Goal: Information Seeking & Learning: Find specific fact

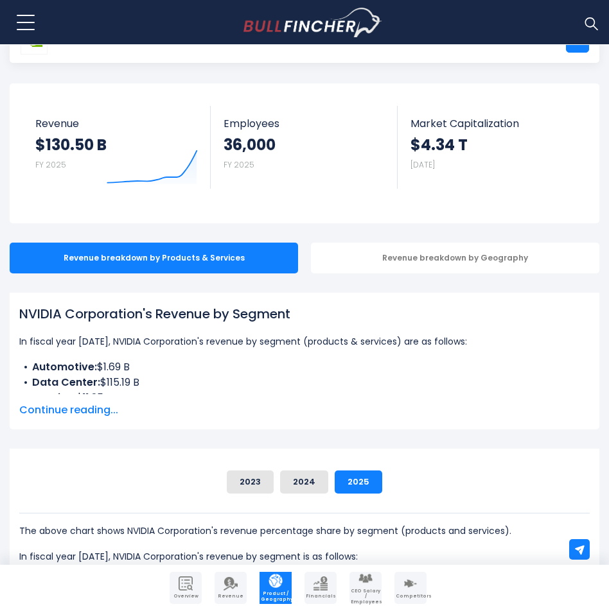
click at [75, 408] on span "Continue reading..." at bounding box center [304, 410] width 570 height 15
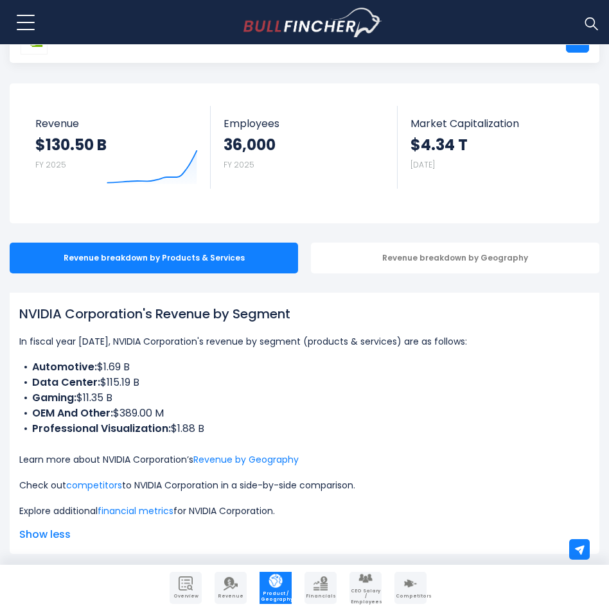
scroll to position [128, 0]
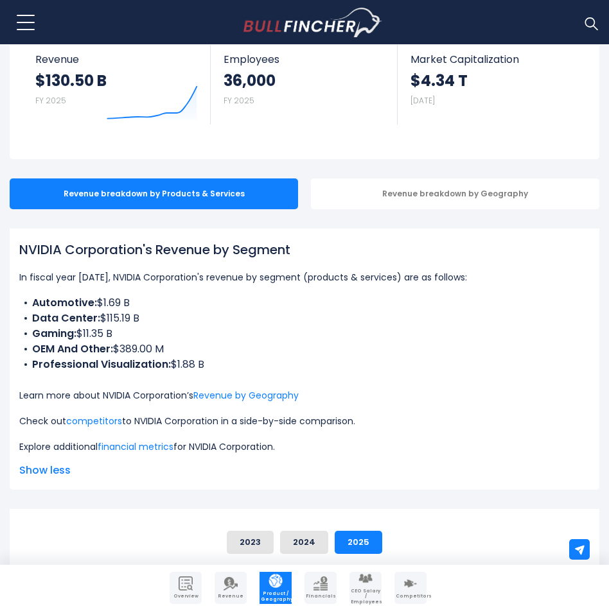
drag, startPoint x: 202, startPoint y: 359, endPoint x: 17, endPoint y: 243, distance: 218.9
click at [17, 243] on div "NVIDIA Corporation's Revenue by Segment In fiscal year [DATE], NVIDIA Corporati…" at bounding box center [304, 359] width 589 height 261
copy div "NVIDIA Corporation's Revenue by Segment In fiscal year [DATE], NVIDIA Corporati…"
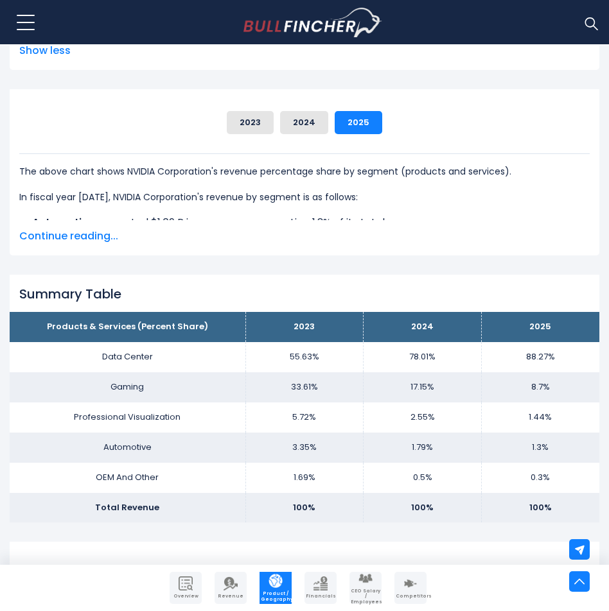
scroll to position [578, 0]
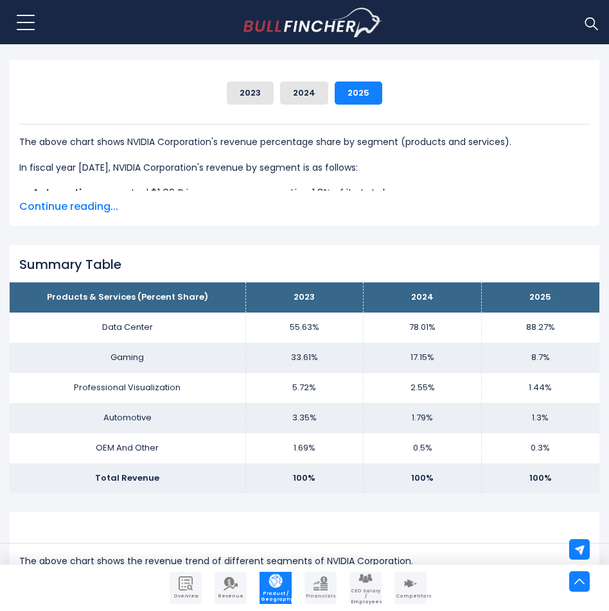
click at [498, 364] on td "8.7%" at bounding box center [540, 358] width 118 height 30
click at [226, 265] on h2 "Summary Table" at bounding box center [304, 264] width 570 height 15
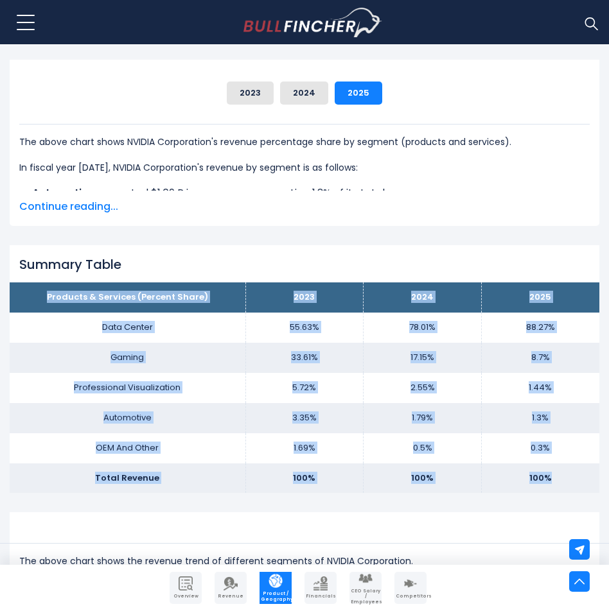
drag, startPoint x: 42, startPoint y: 290, endPoint x: 576, endPoint y: 483, distance: 568.1
click at [576, 483] on tbody "Products & Services (Percent Share) 2023 2024 2025 Data Center 55.63% 78.01% Ga…" at bounding box center [304, 387] width 589 height 211
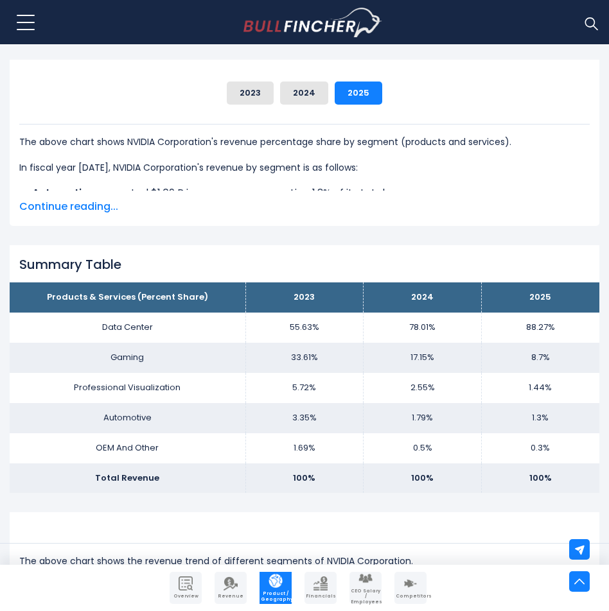
click at [494, 499] on div "NVIDIA Corporation's Revenue by Segment In fiscal year [DATE], NVIDIA Corporati…" at bounding box center [304, 428] width 589 height 1299
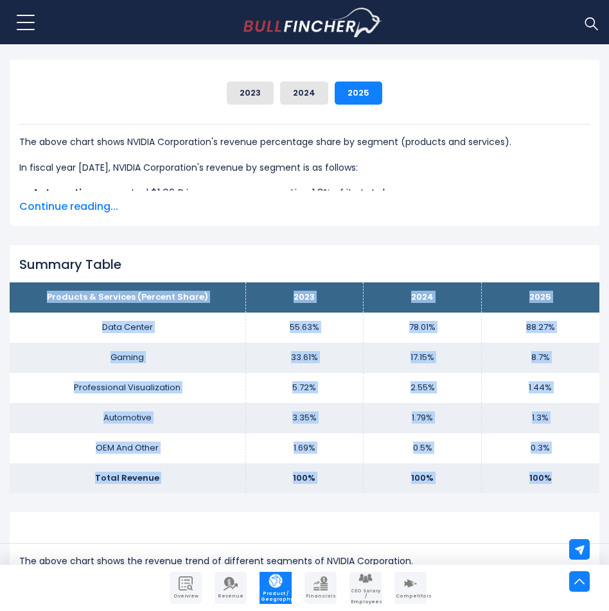
drag, startPoint x: 551, startPoint y: 475, endPoint x: 34, endPoint y: 290, distance: 548.9
click at [34, 290] on tbody "Products & Services (Percent Share) 2023 2024 2025 Data Center 55.63% 78.01% Ga…" at bounding box center [304, 387] width 589 height 211
copy tbody "Products & Services (Percent Share) 2023 2024 2025 Data Center 55.63% 78.01% 88…"
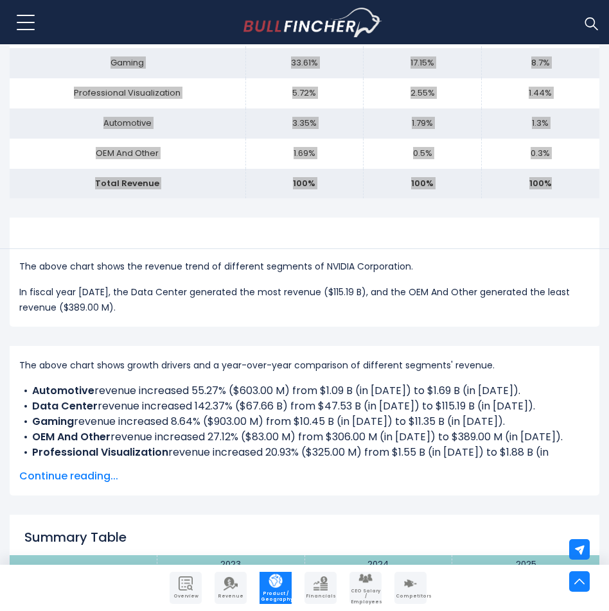
scroll to position [899, 0]
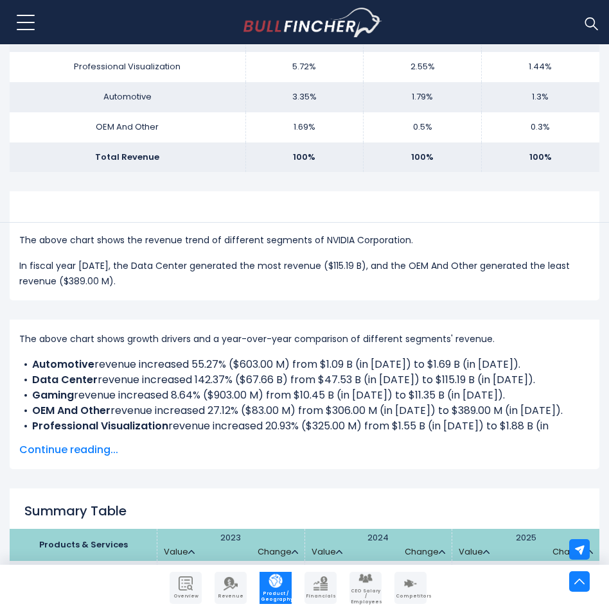
click at [253, 373] on li "Data Center revenue increased 142.37% ($67.66 B) from $47.53 B (in [DATE]) to $…" at bounding box center [304, 379] width 570 height 15
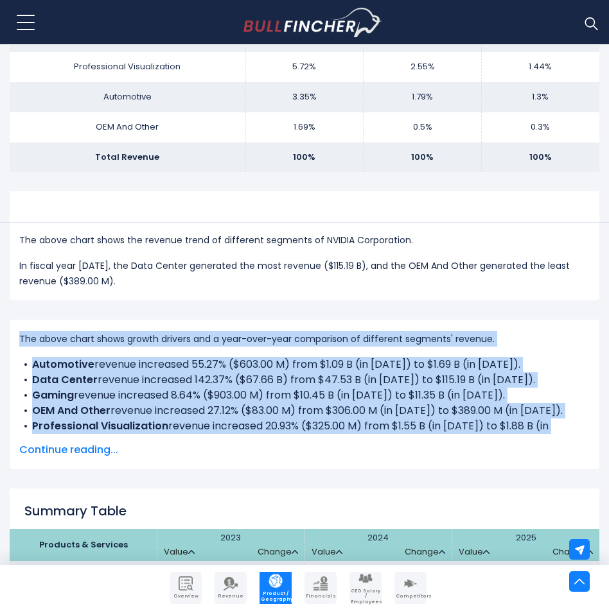
drag, startPoint x: 578, startPoint y: 429, endPoint x: 17, endPoint y: 338, distance: 568.5
click at [17, 338] on div "NVIDIA Corporation's Revenue Growth Drivers The above chart shows growth driver…" at bounding box center [304, 395] width 589 height 150
copy div "The above chart shows growth drivers and a year-over-year comparison of differe…"
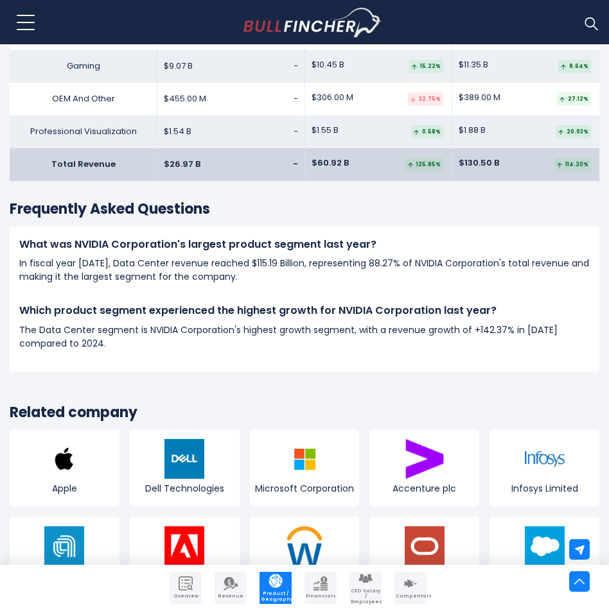
scroll to position [1477, 0]
